Goal: Register for event/course

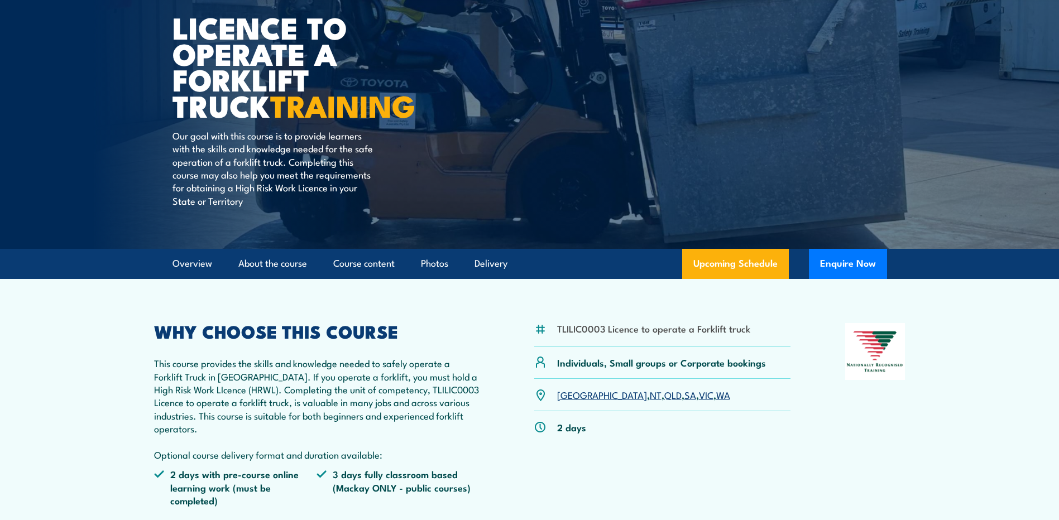
scroll to position [126, 0]
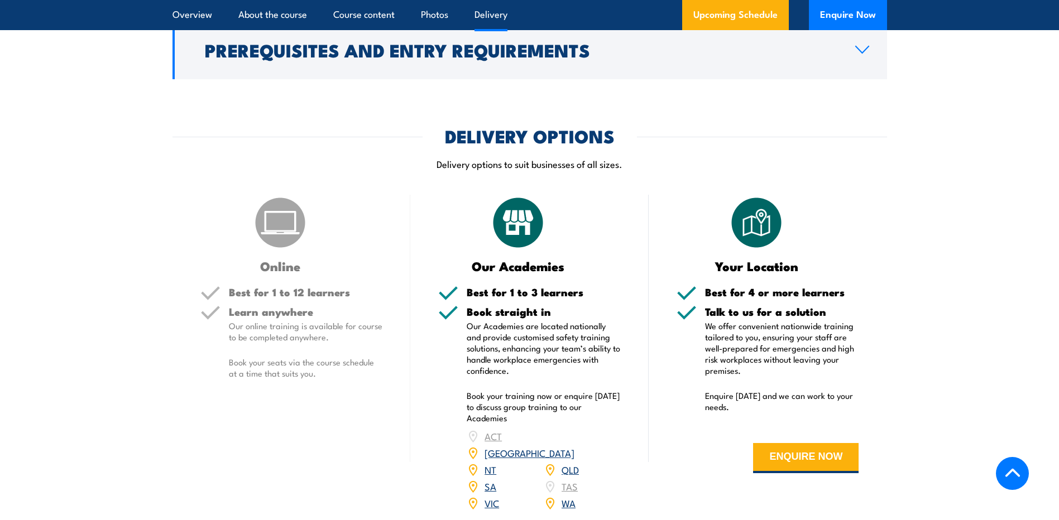
scroll to position [1368, 0]
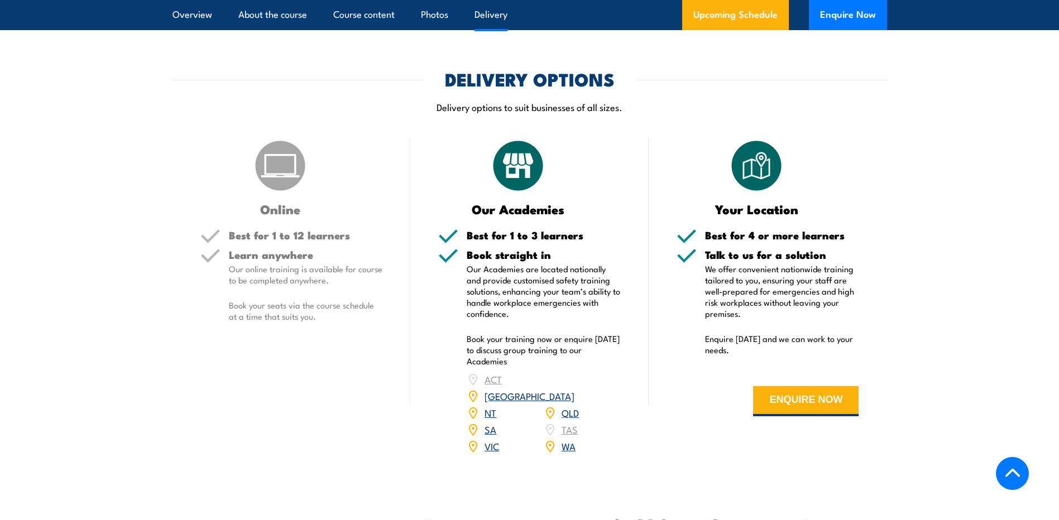
click at [494, 439] on link "VIC" at bounding box center [492, 445] width 15 height 13
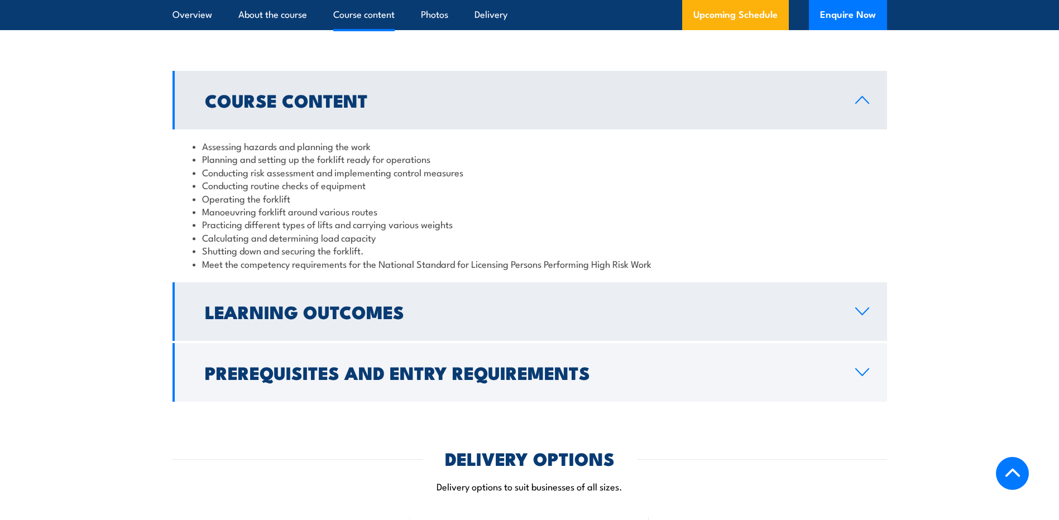
scroll to position [991, 0]
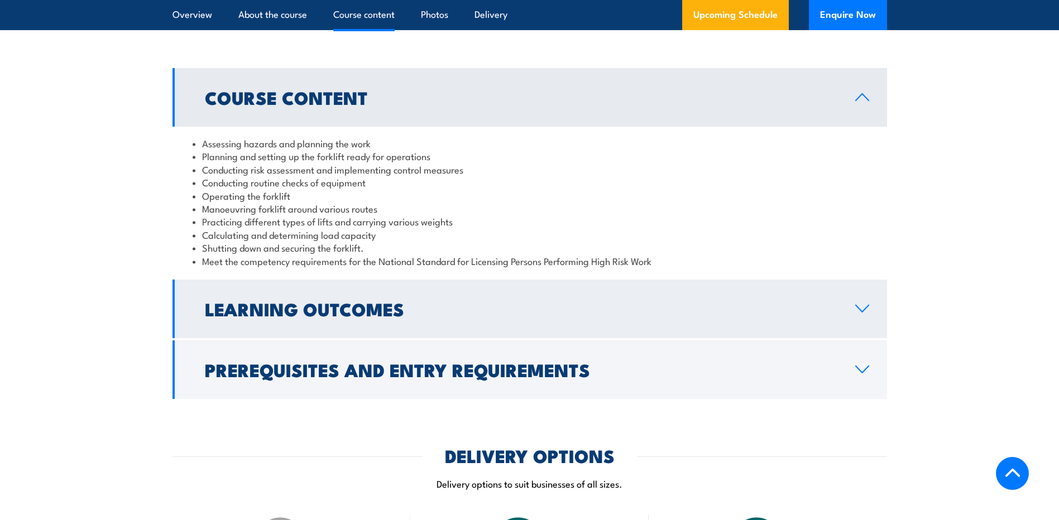
click at [859, 309] on icon at bounding box center [862, 308] width 13 height 7
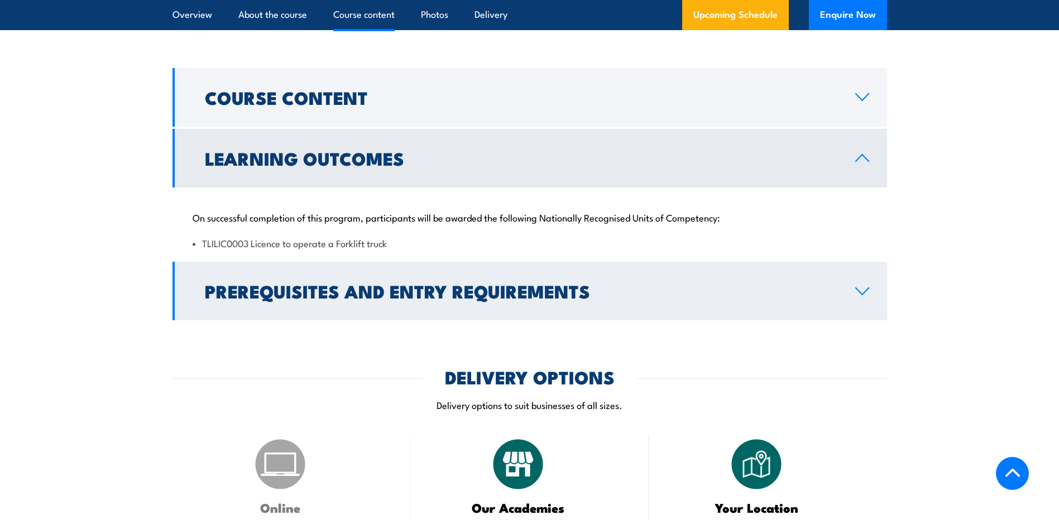
click at [862, 296] on link "Prerequisites and Entry Requirements" at bounding box center [530, 291] width 715 height 59
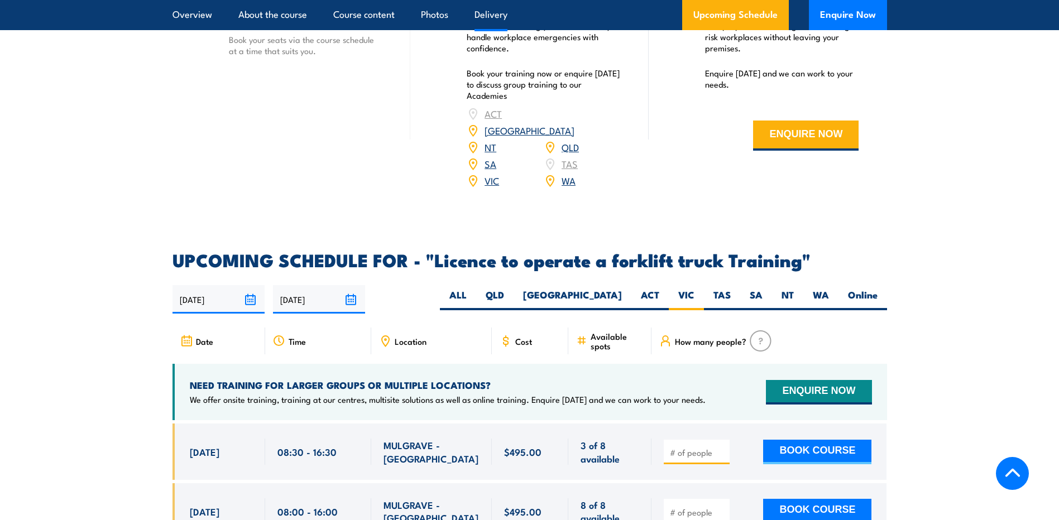
scroll to position [1801, 0]
